Goal: Navigation & Orientation: Go to known website

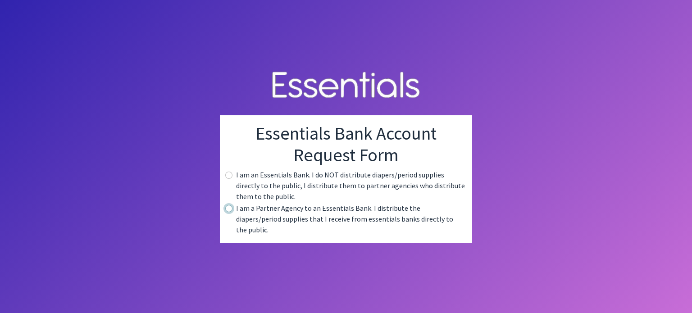
click at [229, 212] on input "radio" at bounding box center [228, 208] width 7 height 7
radio input "true"
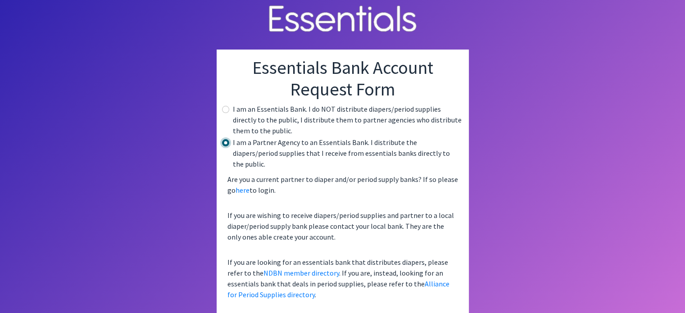
scroll to position [5, 0]
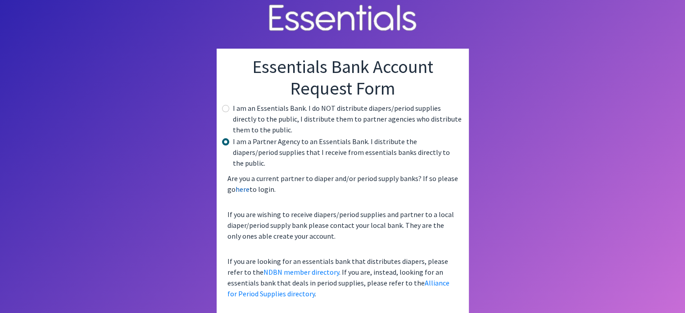
click at [245, 185] on link "here" at bounding box center [243, 189] width 14 height 9
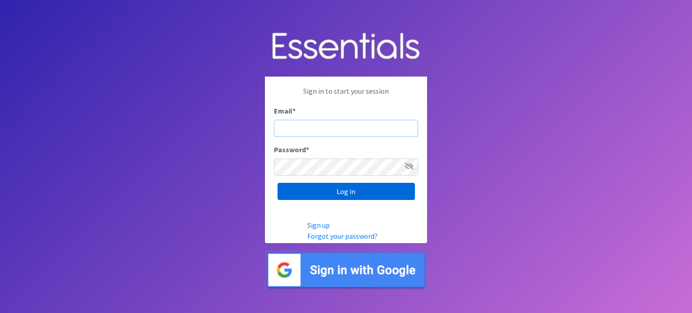
type input "[EMAIL_ADDRESS][DOMAIN_NAME]"
click at [353, 191] on input "Log in" at bounding box center [346, 191] width 137 height 17
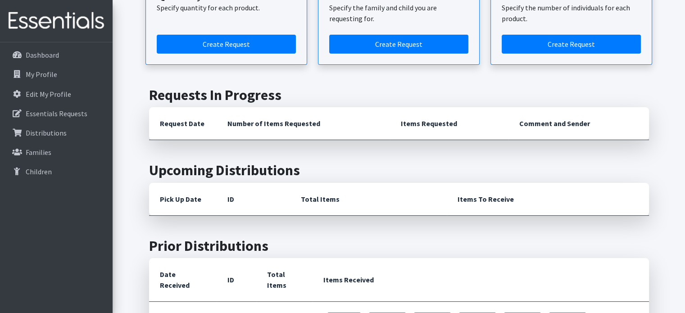
scroll to position [135, 0]
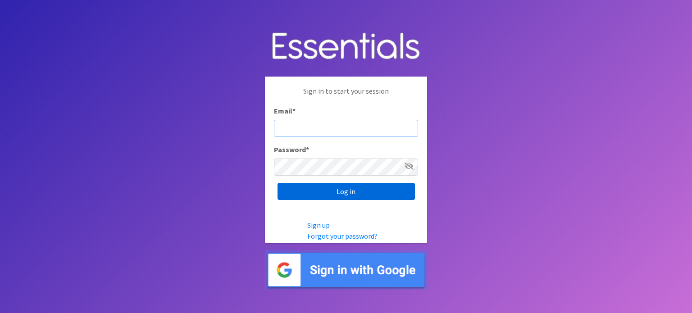
type input "[EMAIL_ADDRESS][DOMAIN_NAME]"
click at [349, 190] on input "Log in" at bounding box center [346, 191] width 137 height 17
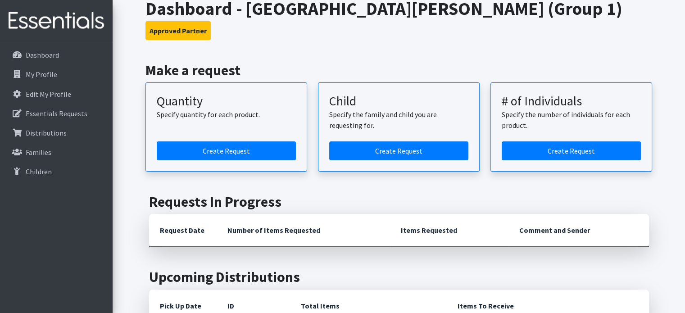
scroll to position [45, 0]
